Goal: Task Accomplishment & Management: Use online tool/utility

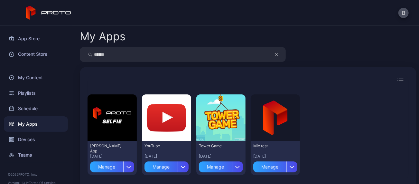
type input "******"
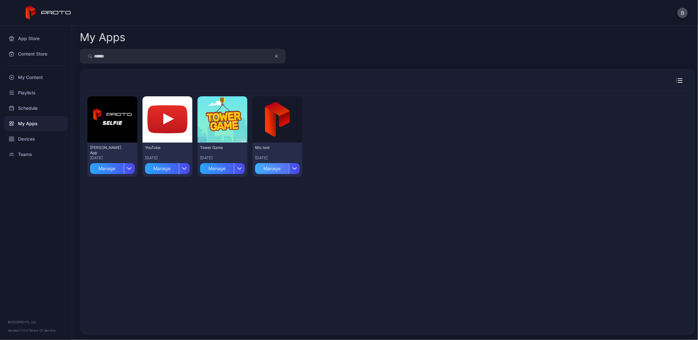
click at [277, 168] on div "Manage" at bounding box center [272, 168] width 34 height 11
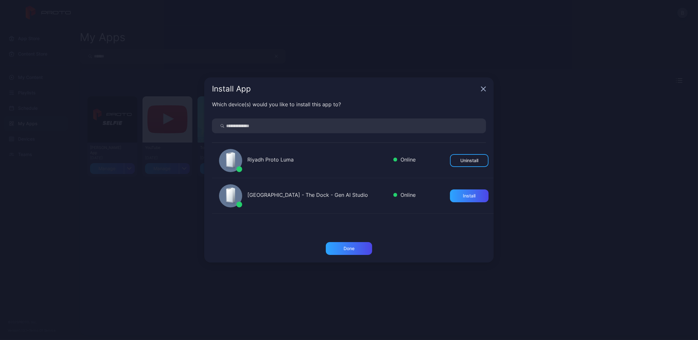
click at [484, 89] on icon "button" at bounding box center [483, 88] width 5 height 5
